Goal: Understand process/instructions: Learn how to perform a task or action

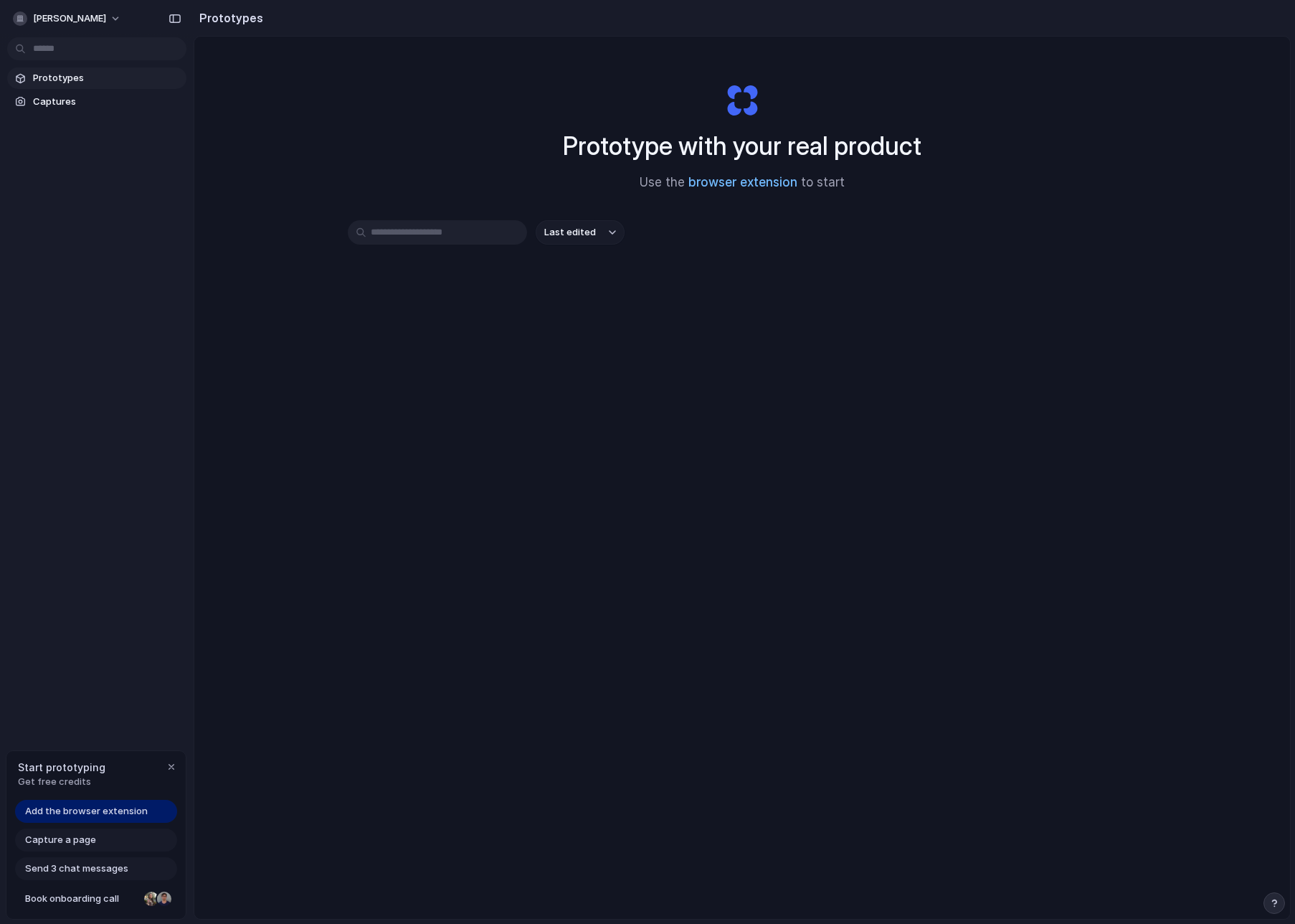
click at [733, 183] on link "browser extension" at bounding box center [743, 182] width 109 height 14
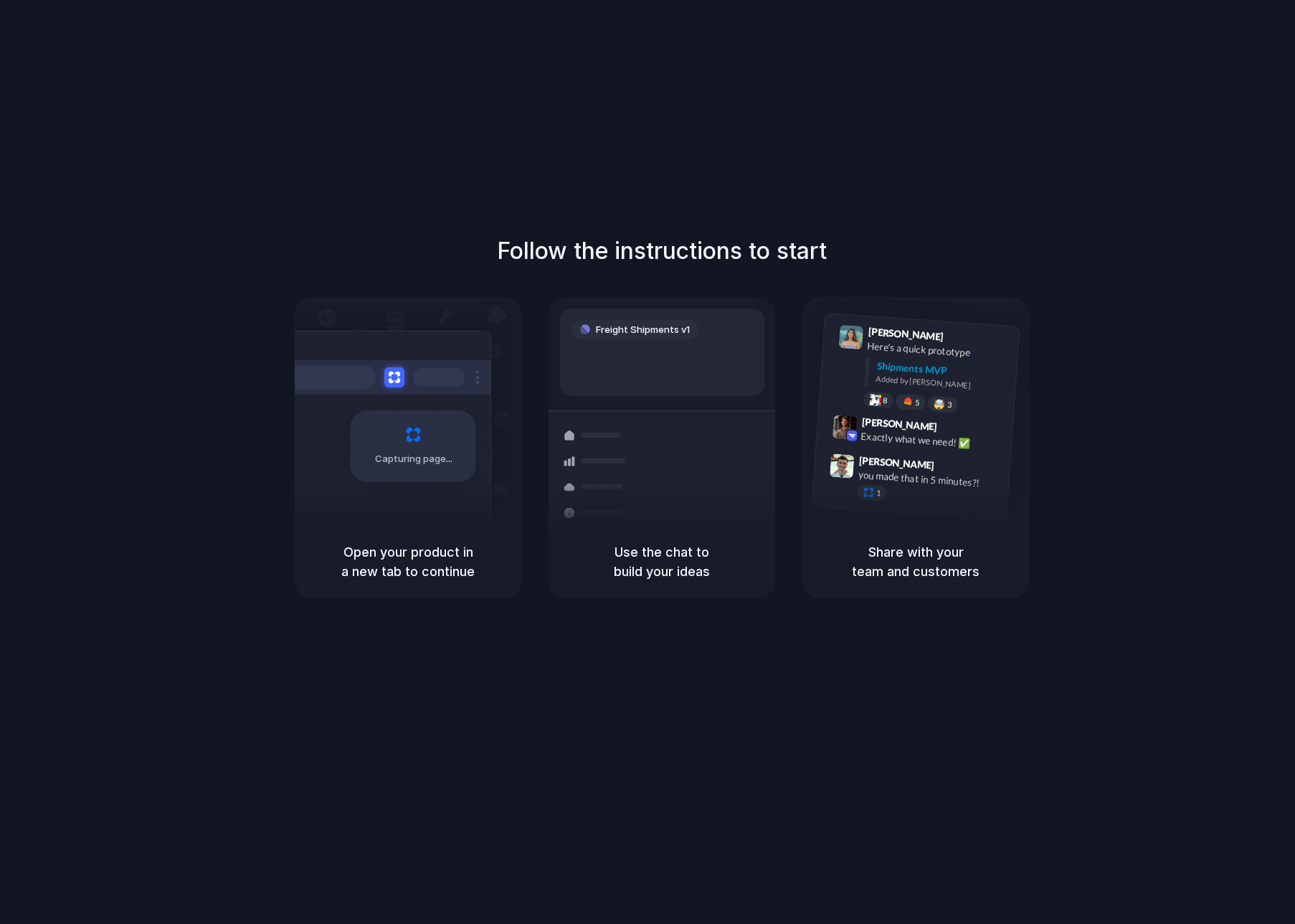
click at [894, 82] on body "Follow the instructions to start Capturing page Open your product in a new tab …" at bounding box center [648, 462] width 1295 height 924
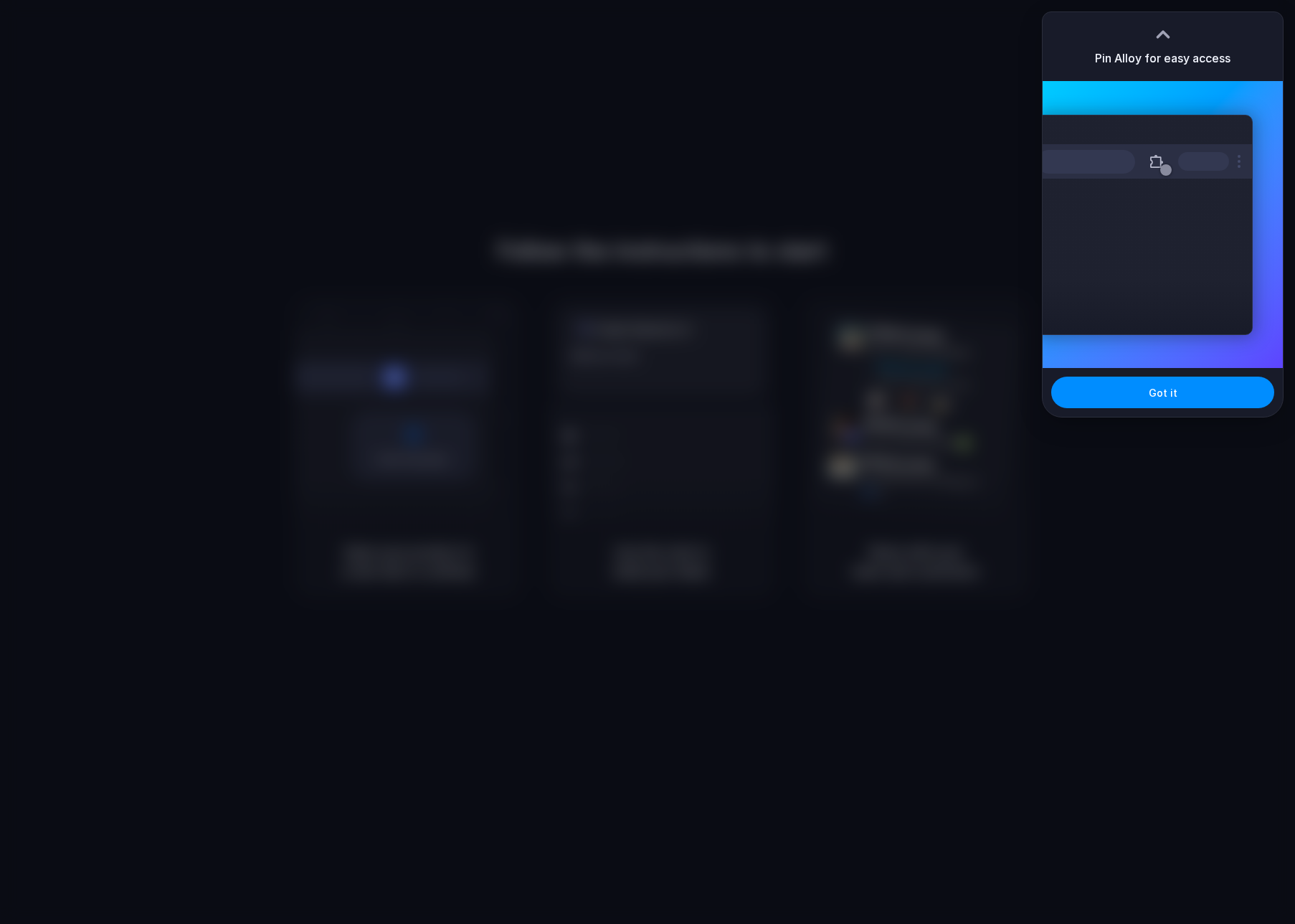
click at [928, 152] on div at bounding box center [648, 462] width 1295 height 924
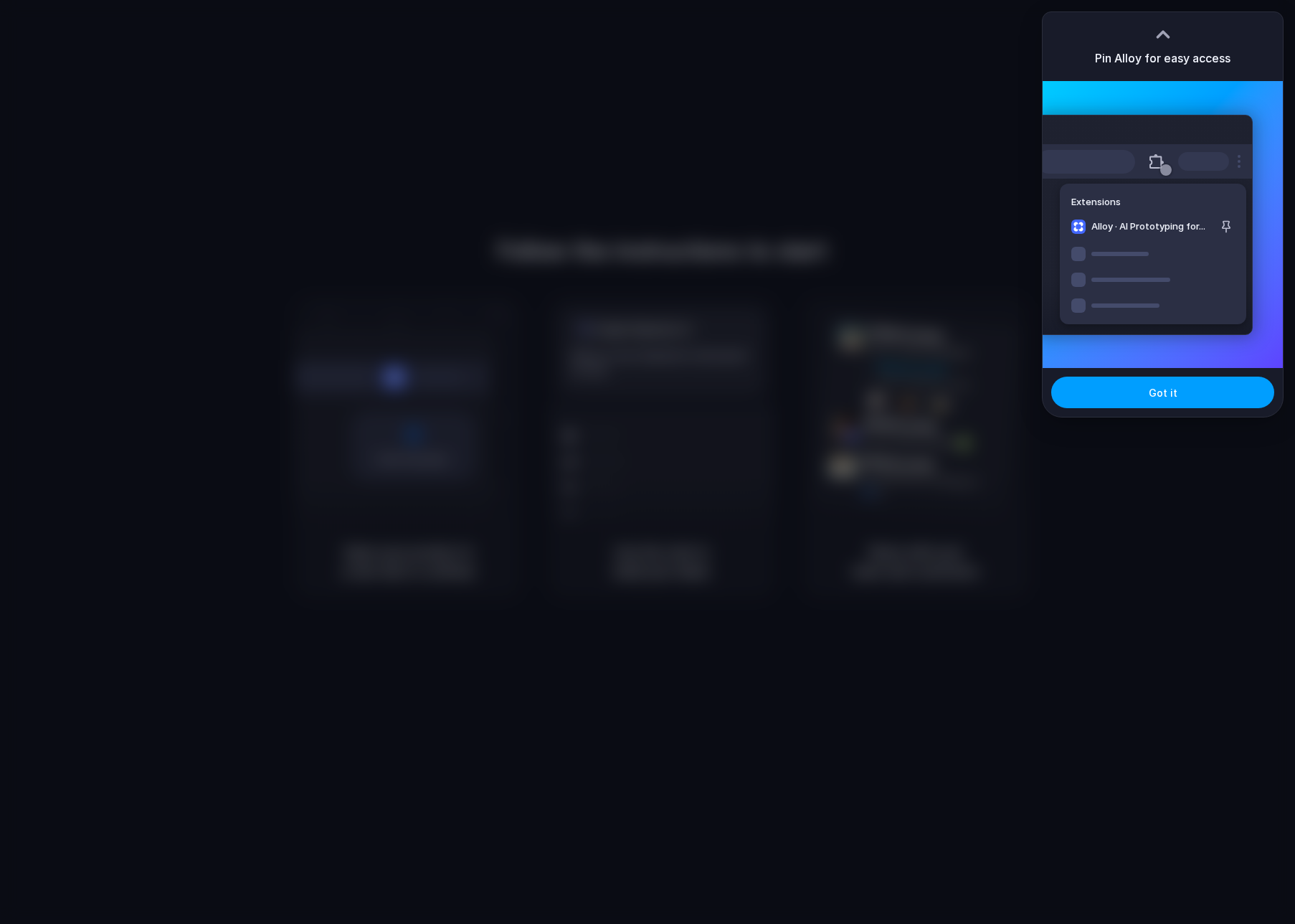
click at [1109, 387] on button "Got it" at bounding box center [1163, 392] width 223 height 32
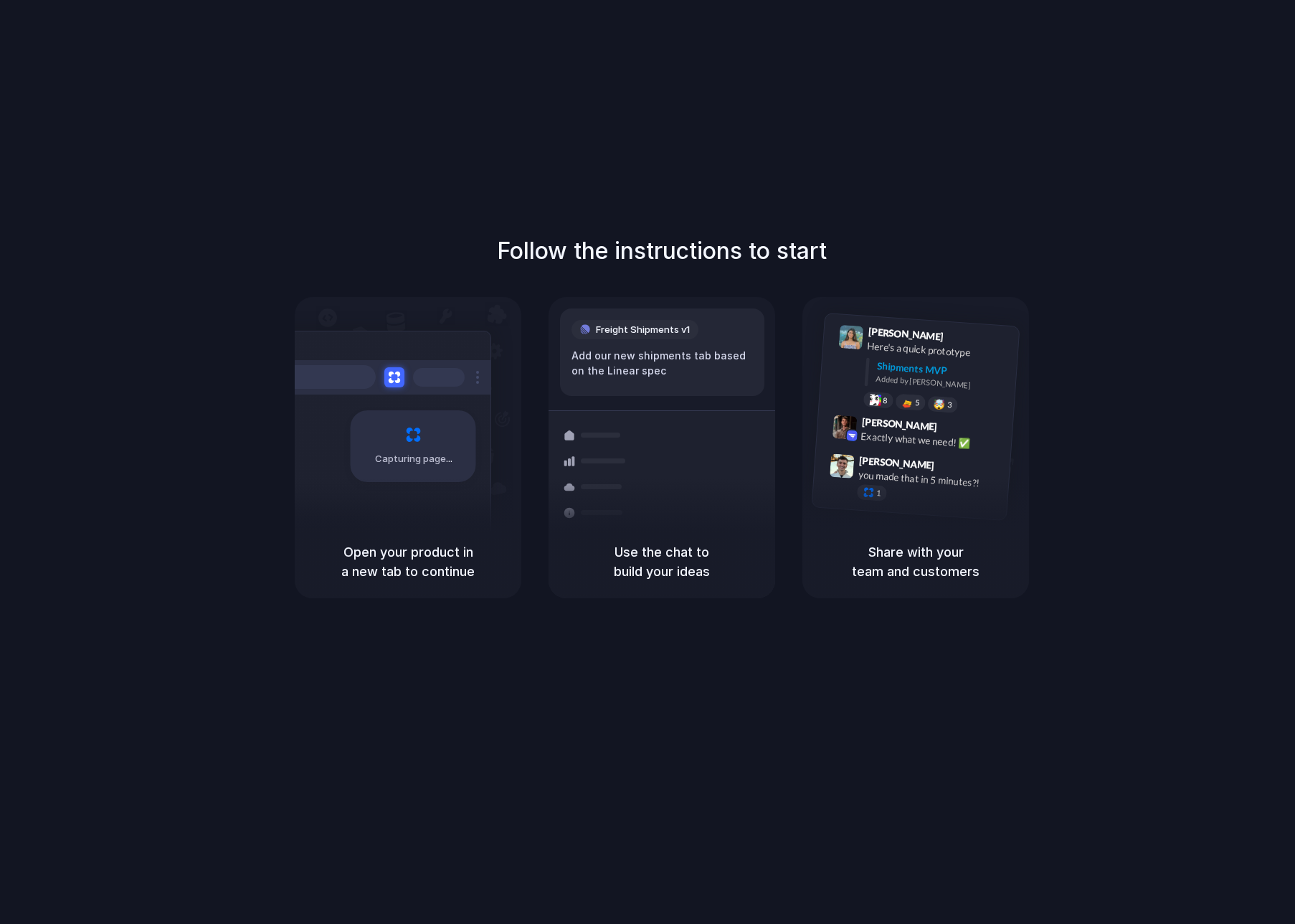
click at [1082, 332] on div "Follow the instructions to start Capturing page Open your product in a new tab …" at bounding box center [662, 416] width 1295 height 365
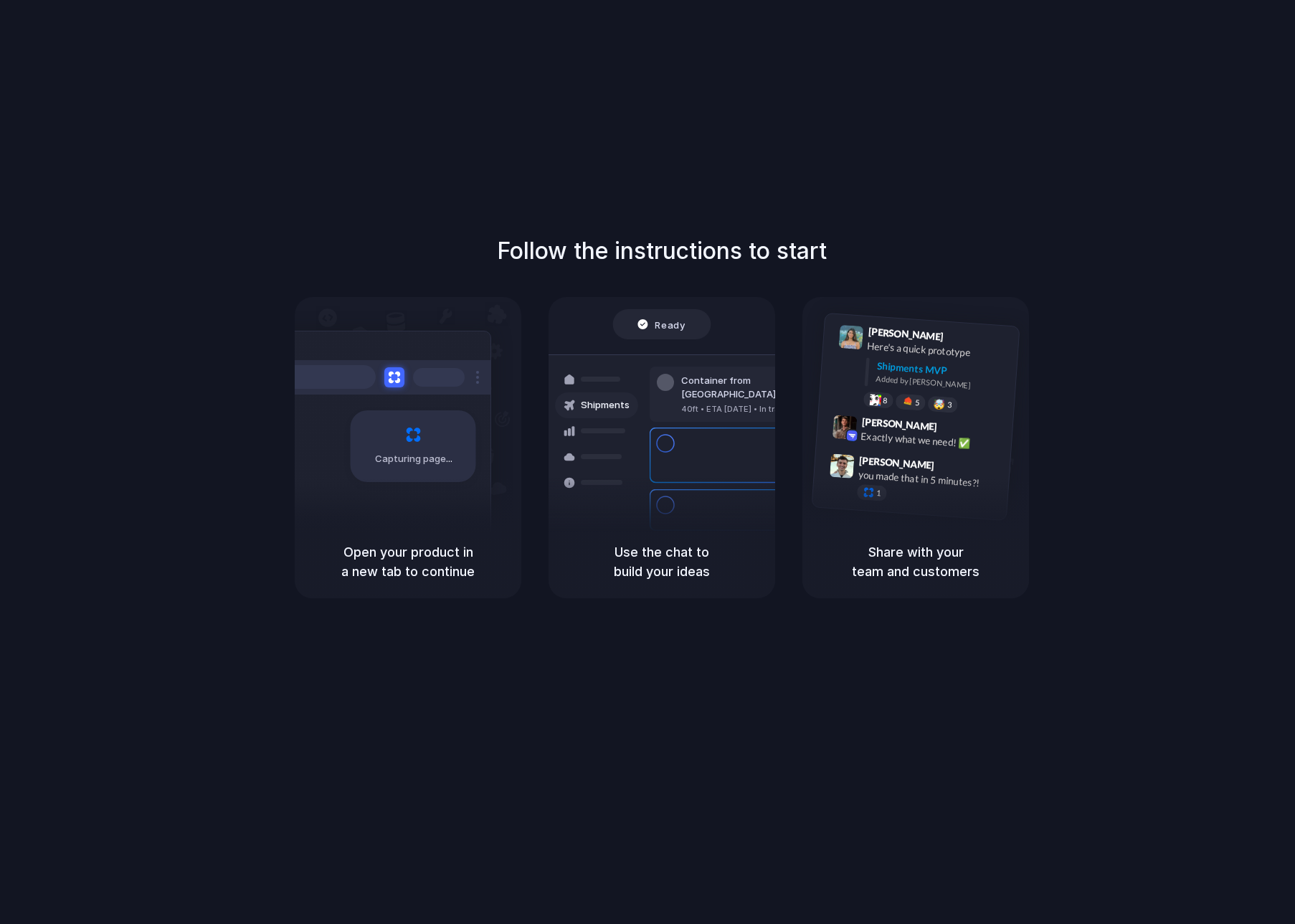
click at [402, 448] on div "Capturing page" at bounding box center [413, 446] width 125 height 72
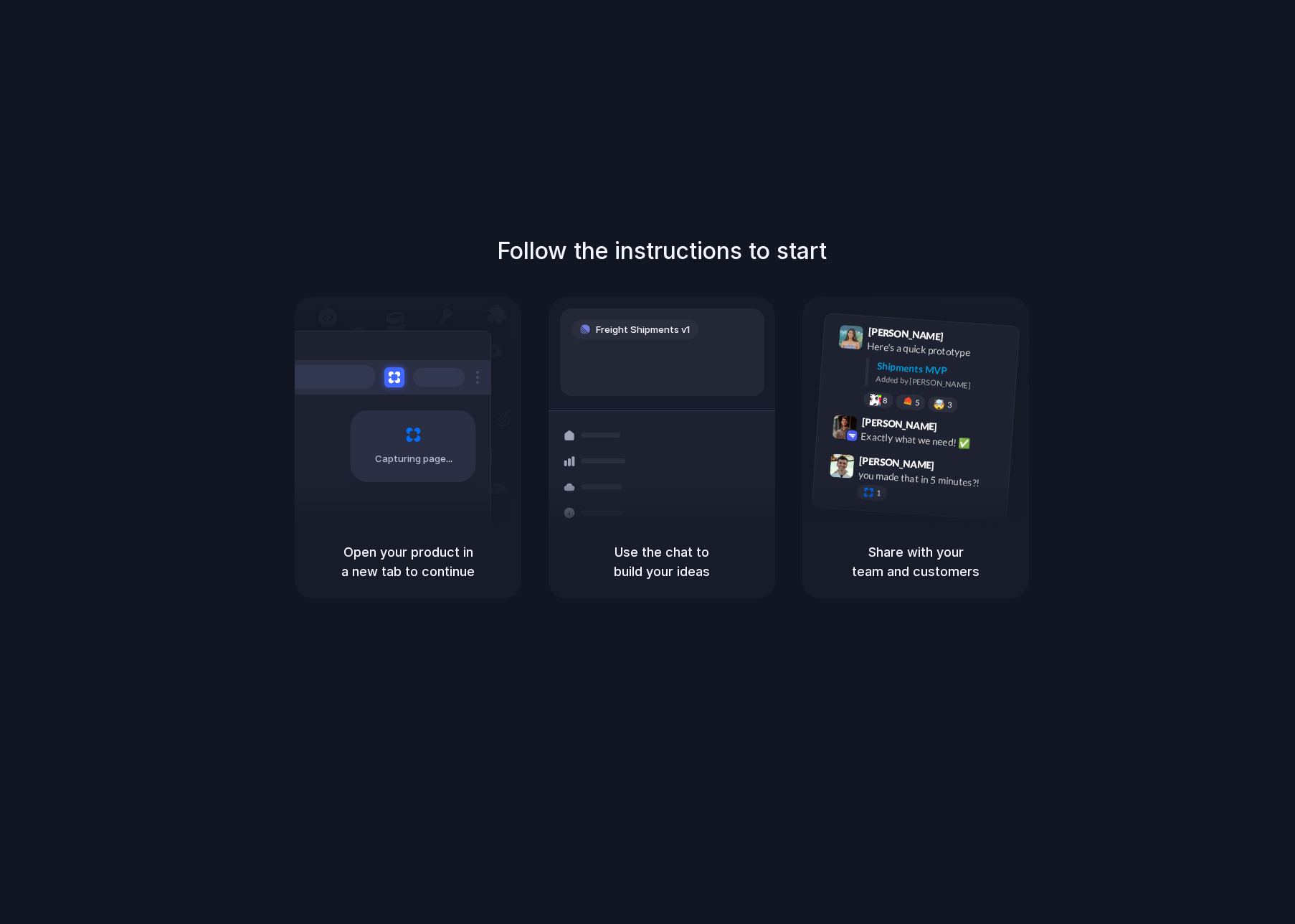
click at [668, 279] on div "Follow the instructions to start Capturing page Open your product in a new tab …" at bounding box center [662, 416] width 1295 height 365
